Goal: Task Accomplishment & Management: Manage account settings

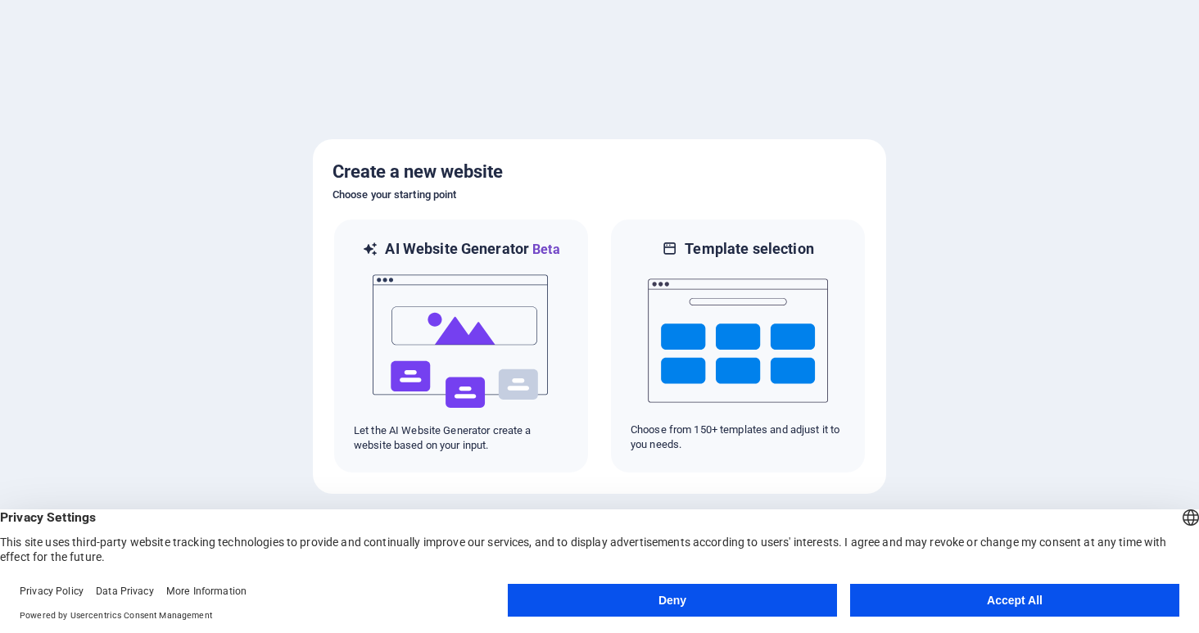
click at [974, 599] on button "Accept All" at bounding box center [1014, 600] width 329 height 33
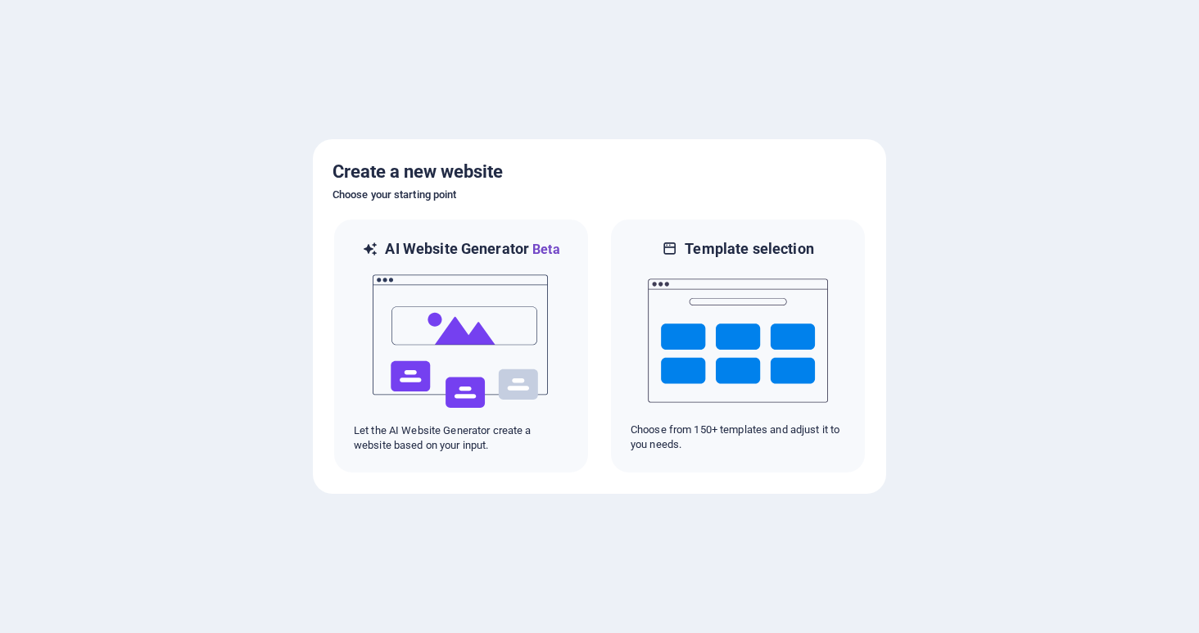
click at [875, 133] on div at bounding box center [599, 316] width 1199 height 633
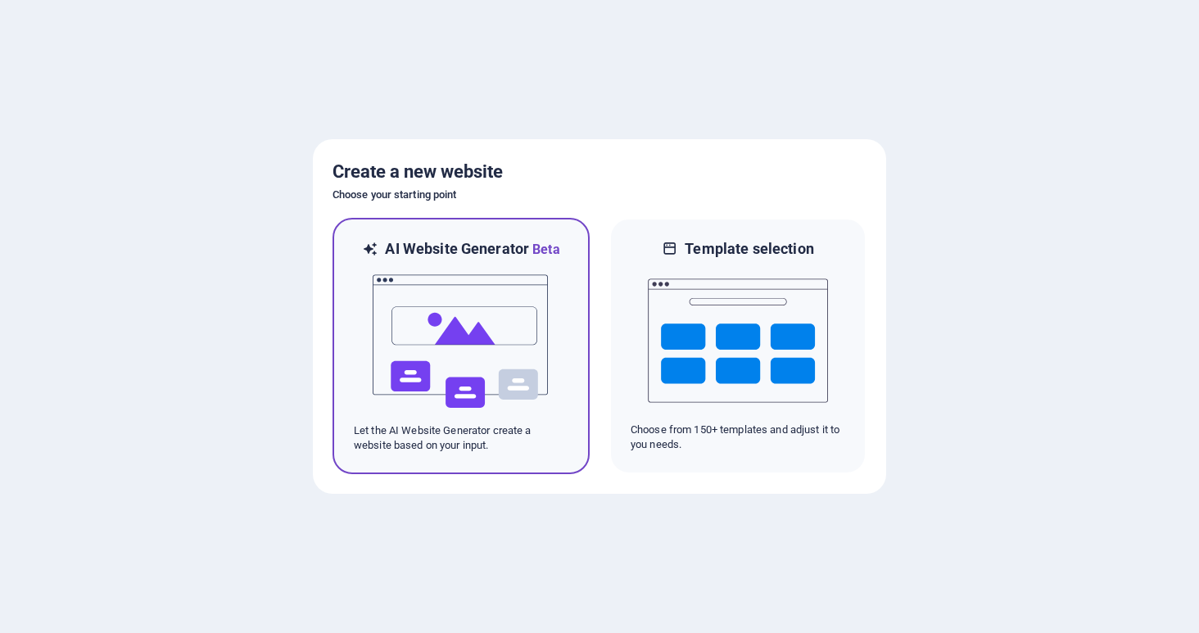
click at [474, 346] on img at bounding box center [461, 342] width 180 height 164
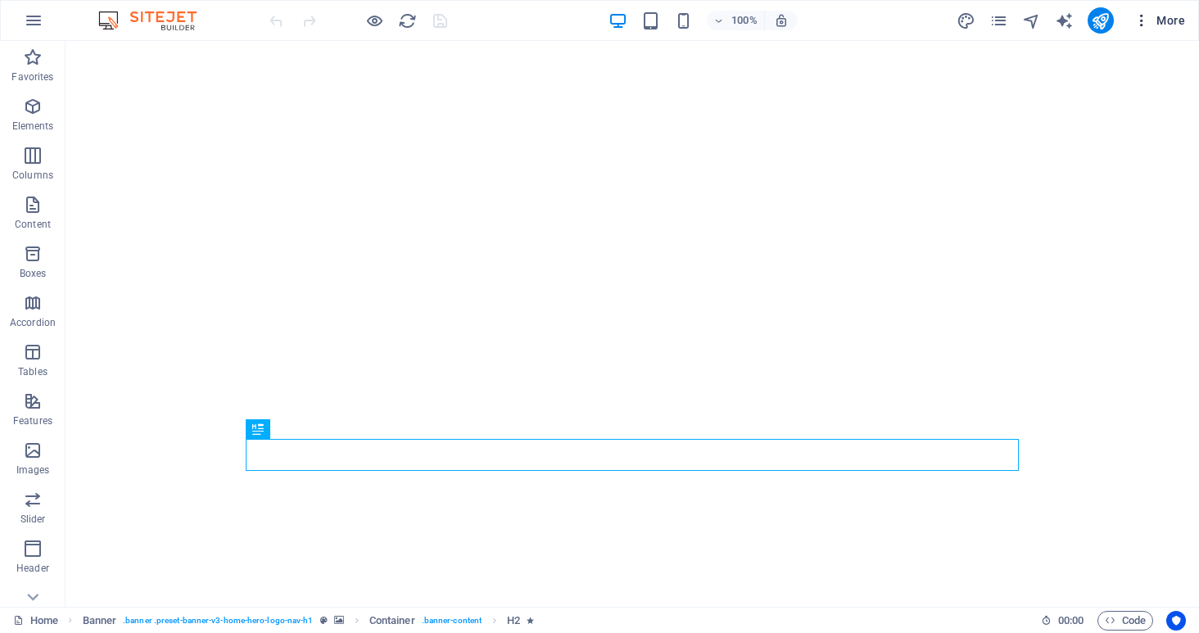
click at [1169, 18] on span "More" at bounding box center [1159, 20] width 52 height 16
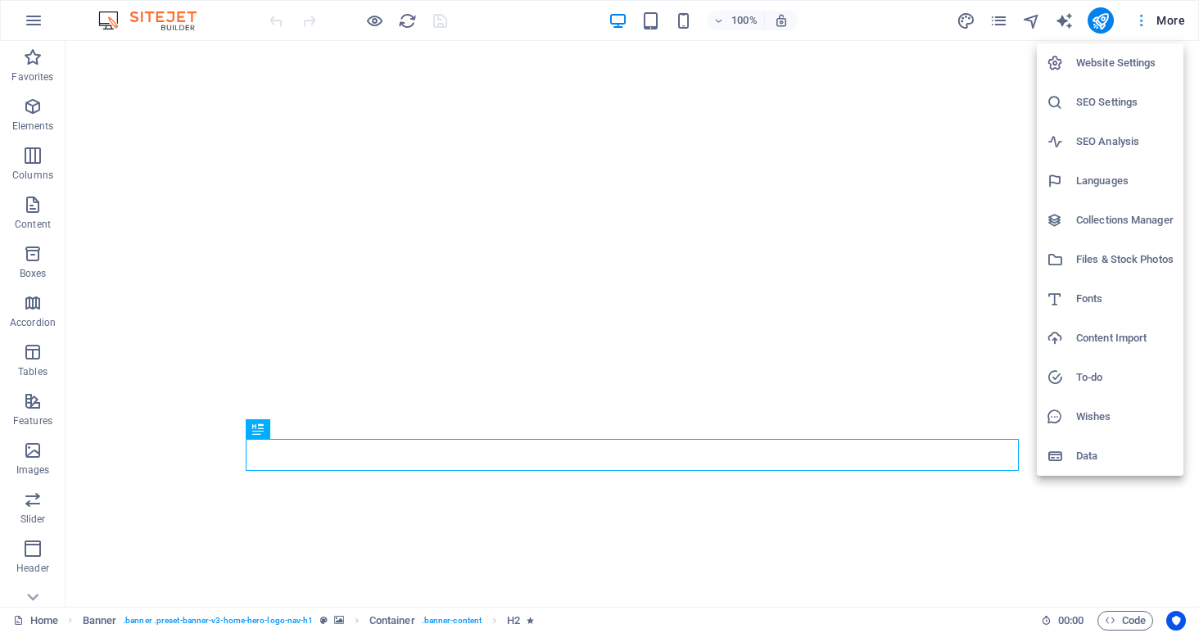
click at [1169, 18] on div at bounding box center [599, 316] width 1199 height 633
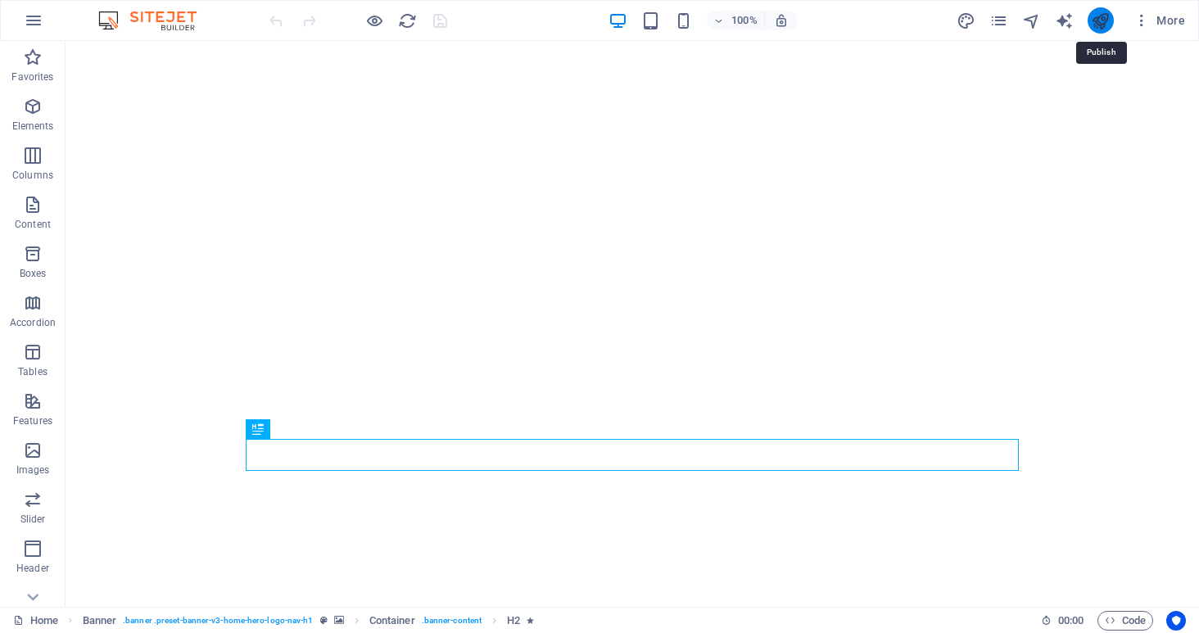
click at [1100, 20] on icon "publish" at bounding box center [1100, 20] width 19 height 19
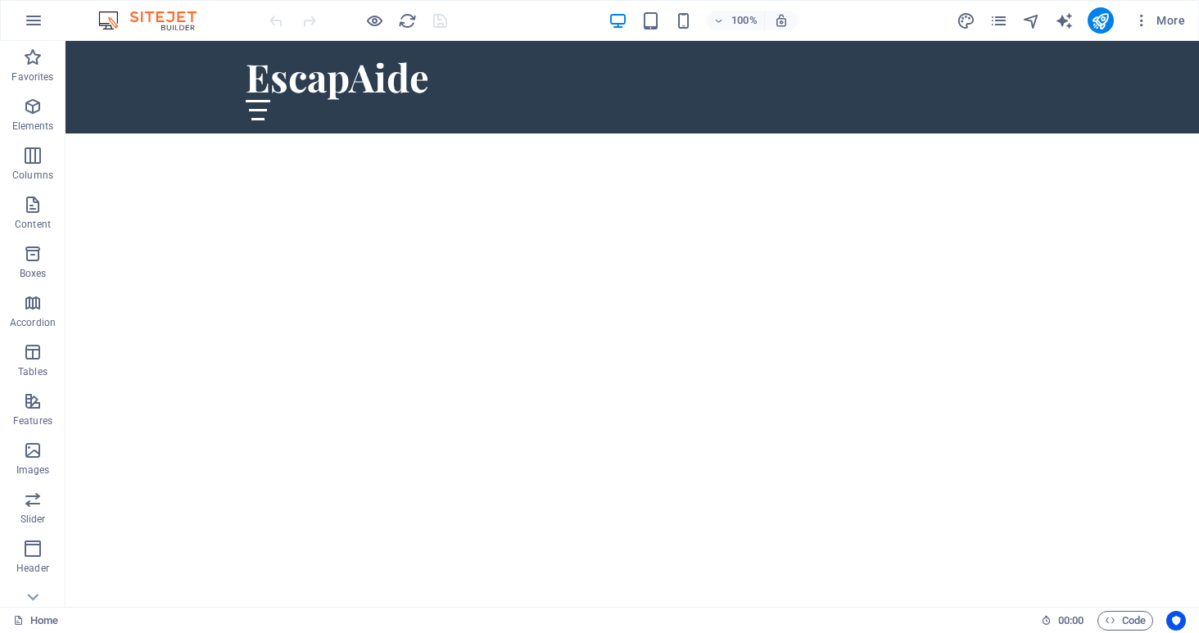
scroll to position [216, 0]
click at [1138, 18] on icon "button" at bounding box center [1141, 20] width 16 height 16
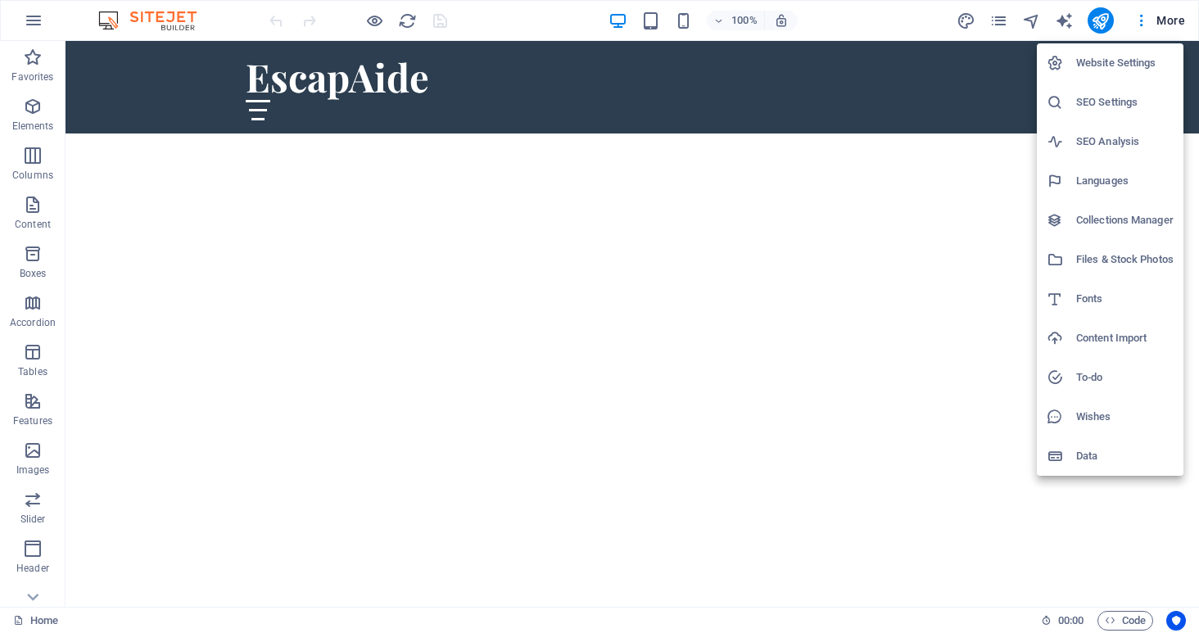
click at [1128, 60] on h6 "Website Settings" at bounding box center [1124, 63] width 97 height 20
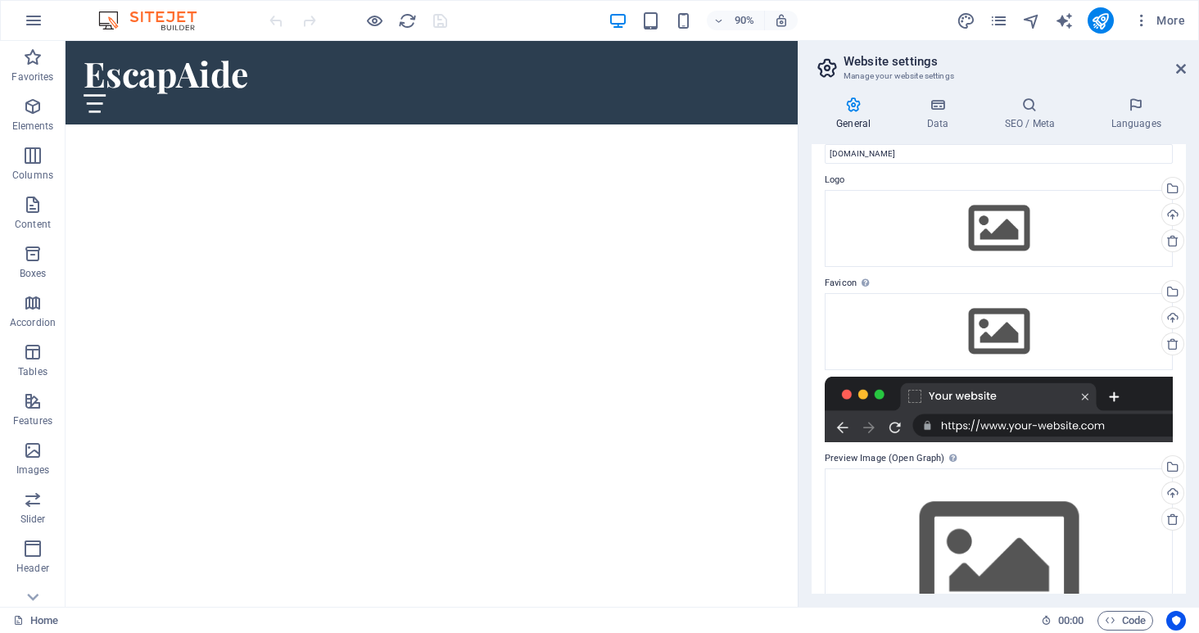
scroll to position [42, 0]
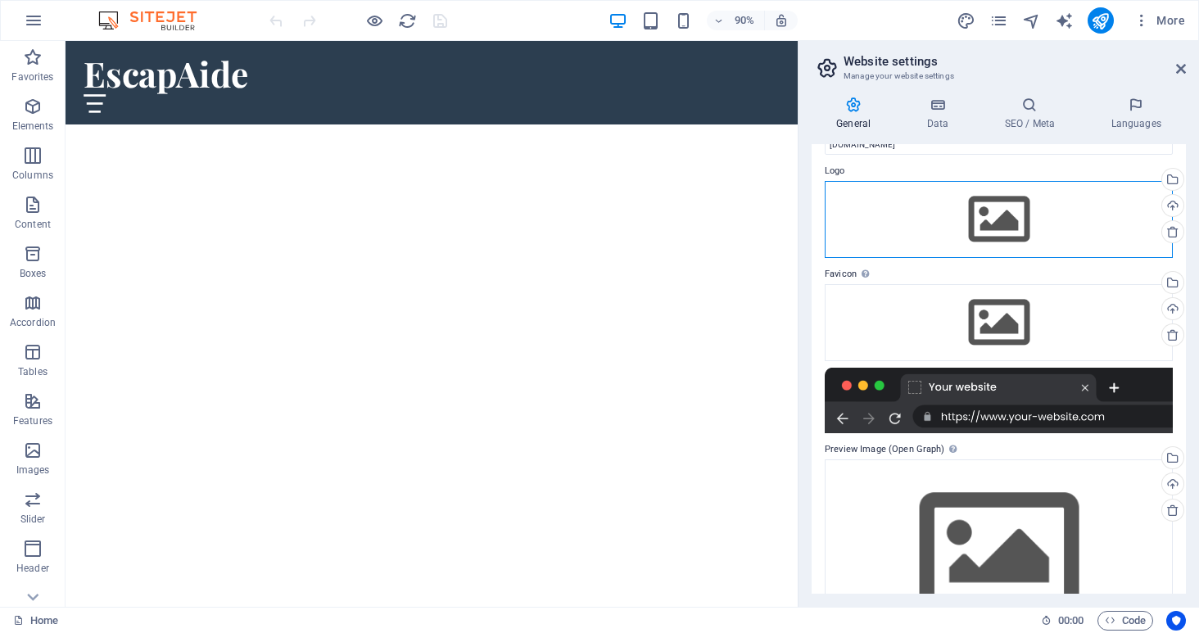
click at [993, 223] on div "Drag files here, click to choose files or select files from Files or our free s…" at bounding box center [999, 219] width 348 height 77
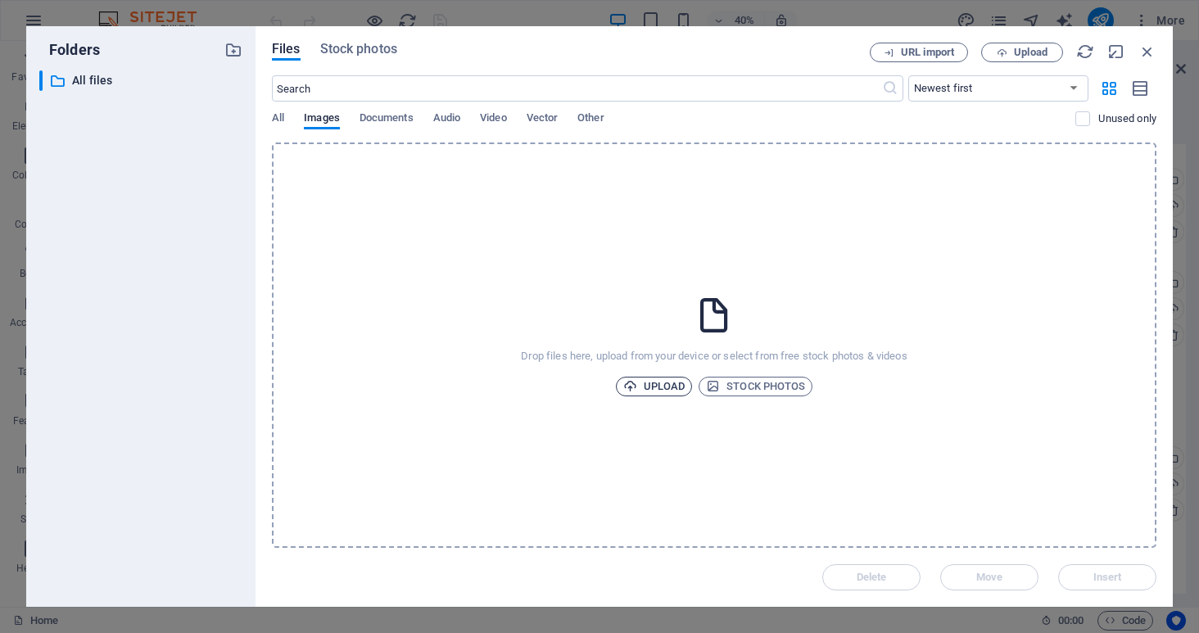
click at [651, 383] on span "Upload" at bounding box center [654, 387] width 62 height 20
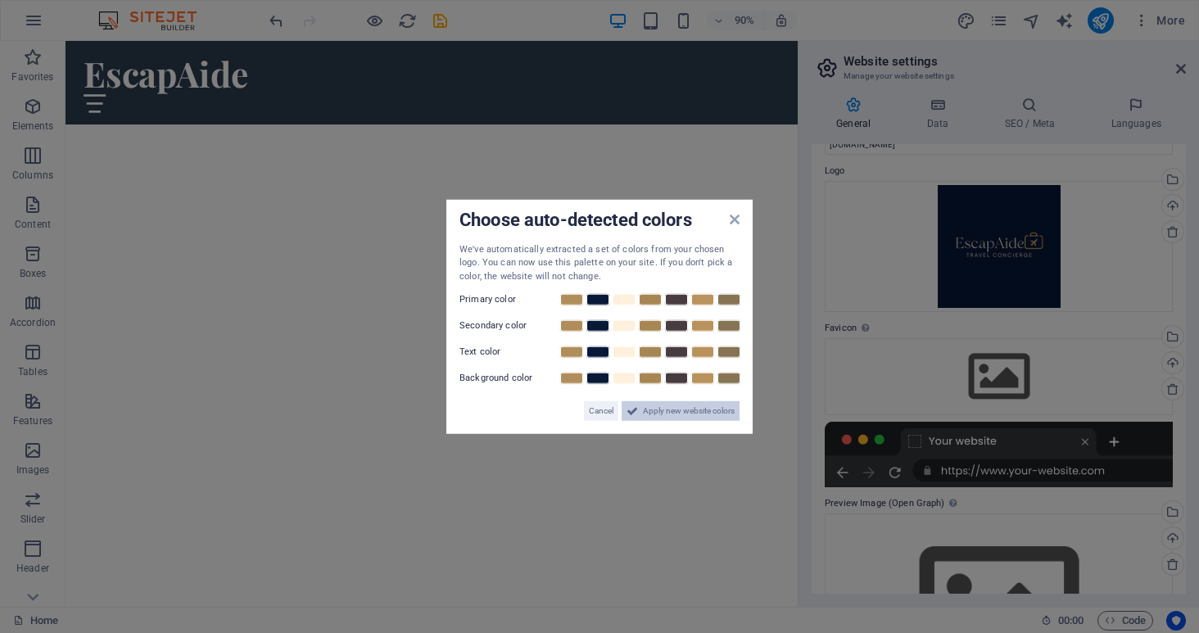
click at [683, 413] on span "Apply new website colors" at bounding box center [689, 411] width 92 height 20
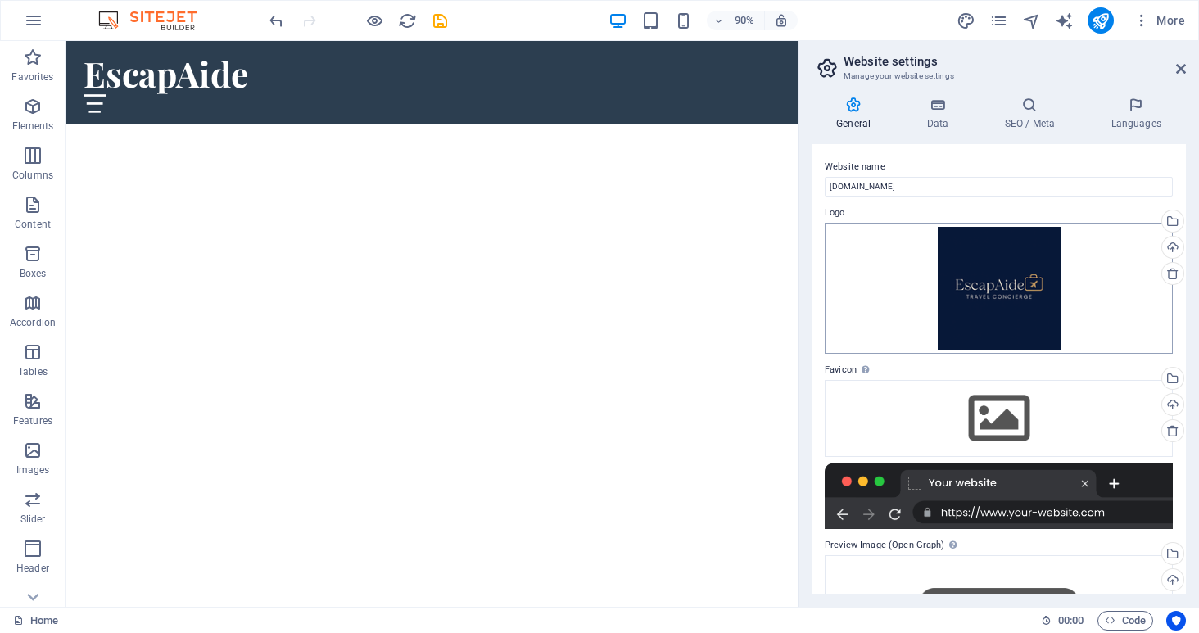
scroll to position [0, 0]
click at [1178, 68] on icon at bounding box center [1181, 68] width 10 height 13
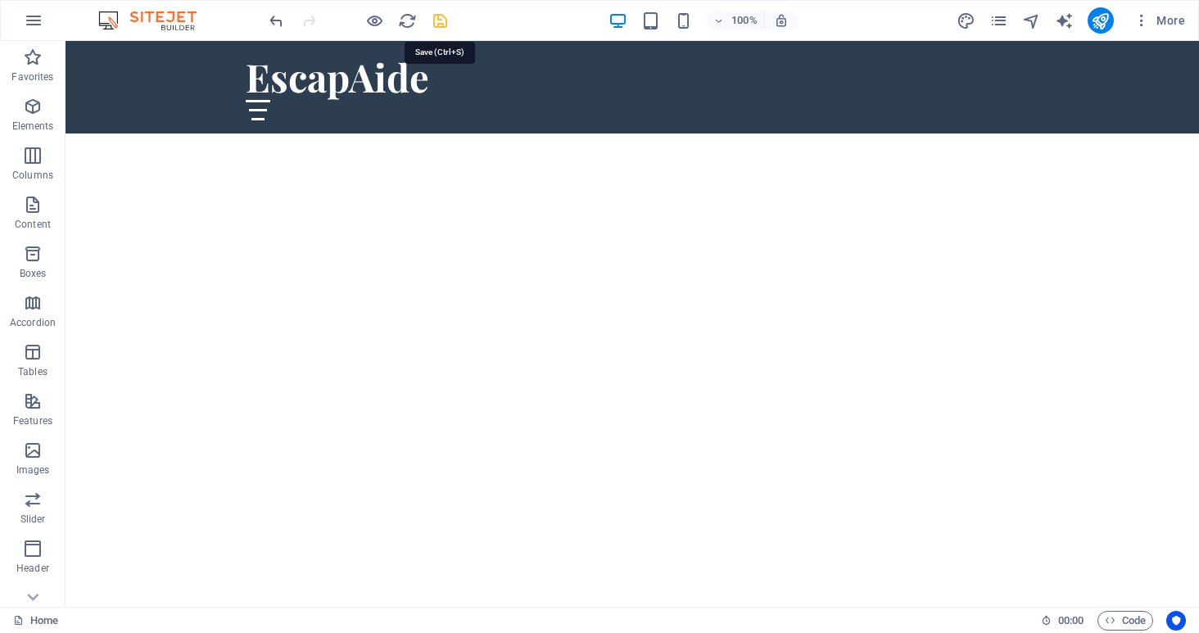
click at [438, 20] on icon "save" at bounding box center [440, 20] width 19 height 19
click at [405, 20] on icon "reload" at bounding box center [407, 20] width 19 height 19
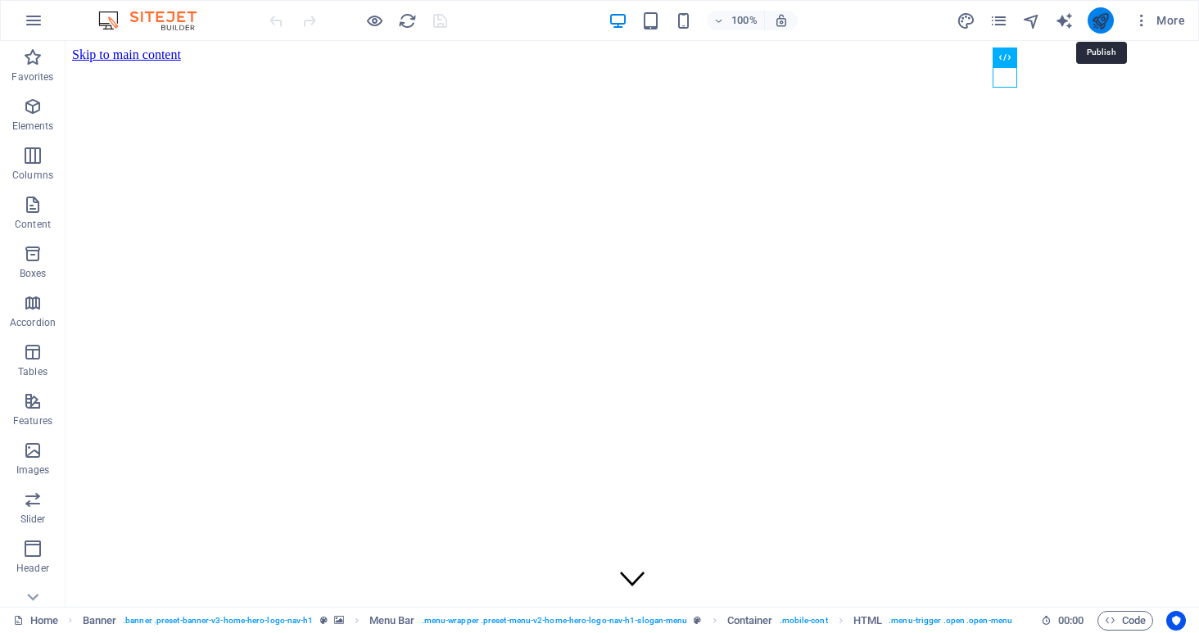
click at [1101, 21] on icon "publish" at bounding box center [1100, 20] width 19 height 19
